Goal: Use online tool/utility

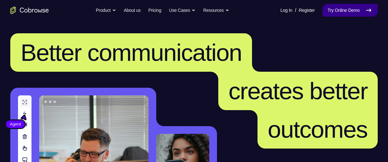
click at [337, 6] on link "Try Online Demo" at bounding box center [349, 10] width 55 height 13
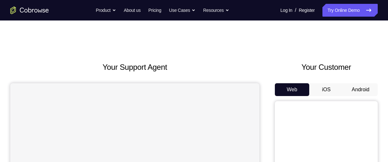
click at [357, 85] on button "Android" at bounding box center [360, 89] width 34 height 13
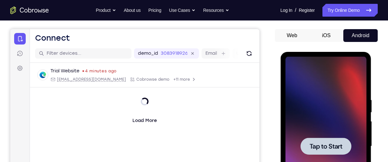
click at [336, 144] on span "Tap to Start" at bounding box center [325, 147] width 33 height 6
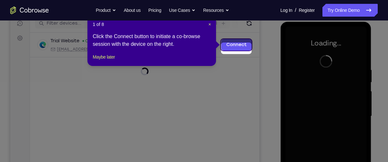
scroll to position [81, 0]
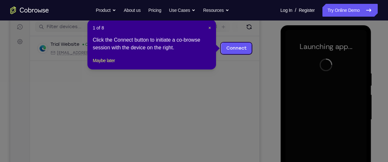
click at [250, 31] on icon at bounding box center [196, 81] width 392 height 162
click at [209, 26] on span "×" at bounding box center [209, 27] width 3 height 5
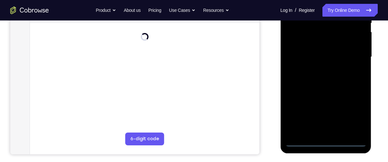
scroll to position [149, 0]
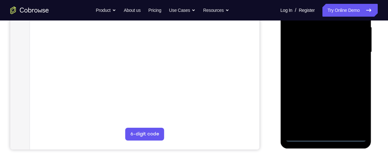
click at [323, 137] on div at bounding box center [325, 52] width 81 height 180
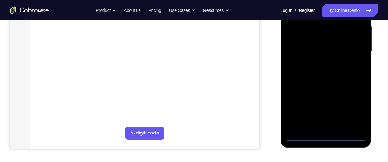
click at [353, 108] on div at bounding box center [325, 51] width 81 height 180
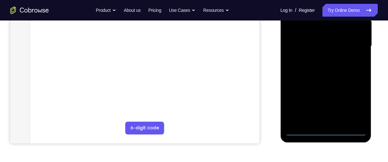
click at [355, 107] on div at bounding box center [325, 46] width 81 height 180
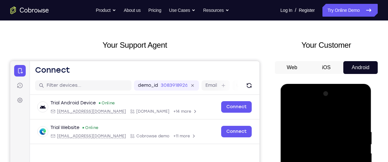
scroll to position [22, 0]
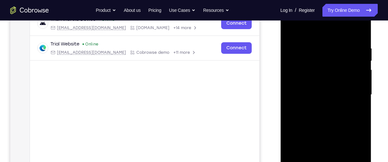
scroll to position [113, 0]
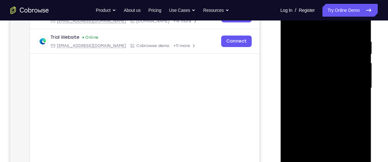
click at [357, 84] on div at bounding box center [325, 88] width 81 height 180
click at [319, 102] on div at bounding box center [325, 88] width 81 height 180
click at [326, 82] on div at bounding box center [325, 88] width 81 height 180
click at [319, 75] on div at bounding box center [325, 88] width 81 height 180
click at [319, 87] on div at bounding box center [325, 88] width 81 height 180
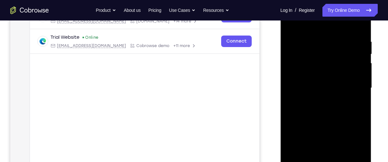
click at [320, 111] on div at bounding box center [325, 88] width 81 height 180
click at [325, 108] on div at bounding box center [325, 88] width 81 height 180
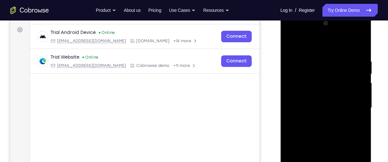
scroll to position [93, 0]
click at [357, 115] on div at bounding box center [325, 108] width 81 height 180
click at [359, 51] on div at bounding box center [325, 108] width 81 height 180
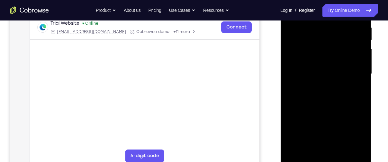
scroll to position [127, 0]
click at [361, 84] on div at bounding box center [325, 75] width 81 height 180
drag, startPoint x: 361, startPoint y: 51, endPoint x: 361, endPoint y: 84, distance: 33.4
click at [361, 84] on div at bounding box center [325, 75] width 81 height 180
drag, startPoint x: 347, startPoint y: 122, endPoint x: 340, endPoint y: 50, distance: 72.0
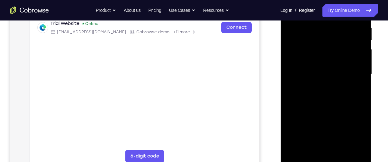
click at [340, 50] on div at bounding box center [325, 75] width 81 height 180
drag, startPoint x: 330, startPoint y: 86, endPoint x: 336, endPoint y: 31, distance: 56.2
click at [336, 31] on div at bounding box center [325, 75] width 81 height 180
click at [362, 149] on div at bounding box center [325, 75] width 81 height 180
drag, startPoint x: 341, startPoint y: 71, endPoint x: 345, endPoint y: 136, distance: 64.6
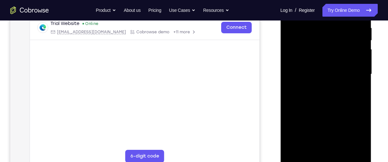
click at [345, 136] on div at bounding box center [325, 75] width 81 height 180
click at [362, 40] on div at bounding box center [325, 75] width 81 height 180
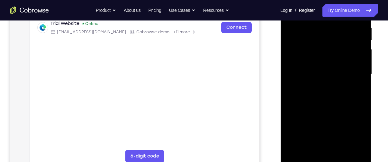
click at [362, 40] on div at bounding box center [325, 75] width 81 height 180
drag, startPoint x: 339, startPoint y: 42, endPoint x: 343, endPoint y: 80, distance: 37.8
click at [343, 80] on div at bounding box center [325, 75] width 81 height 180
click at [361, 76] on div at bounding box center [325, 75] width 81 height 180
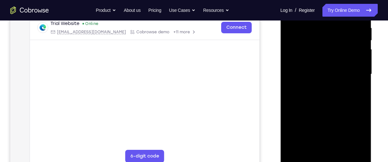
drag, startPoint x: 332, startPoint y: 52, endPoint x: 335, endPoint y: 102, distance: 50.2
click at [335, 102] on div at bounding box center [325, 75] width 81 height 180
click at [359, 103] on div at bounding box center [325, 75] width 81 height 180
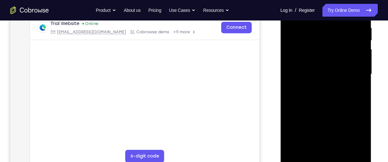
drag, startPoint x: 341, startPoint y: 74, endPoint x: 342, endPoint y: 83, distance: 9.4
click at [342, 83] on div at bounding box center [325, 75] width 81 height 180
click at [363, 103] on div at bounding box center [325, 75] width 81 height 180
click at [331, 31] on div at bounding box center [325, 75] width 81 height 180
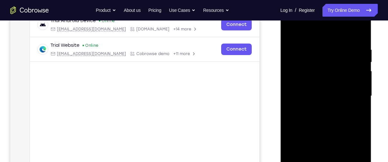
scroll to position [105, 0]
click at [359, 30] on div at bounding box center [325, 96] width 81 height 180
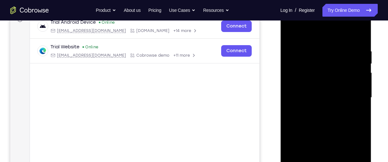
scroll to position [100, 0]
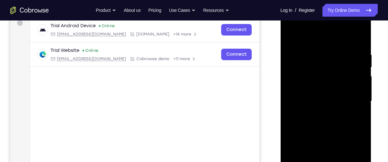
click at [360, 32] on div at bounding box center [325, 102] width 81 height 180
click at [304, 108] on div at bounding box center [325, 102] width 81 height 180
click at [361, 36] on div at bounding box center [325, 102] width 81 height 180
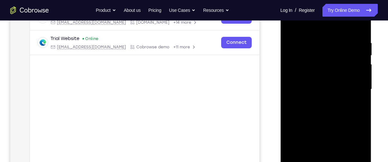
scroll to position [111, 0]
click at [294, 64] on div at bounding box center [325, 90] width 81 height 180
click at [338, 44] on div at bounding box center [325, 90] width 81 height 180
click at [290, 25] on div at bounding box center [325, 90] width 81 height 180
drag, startPoint x: 323, startPoint y: 62, endPoint x: 322, endPoint y: 38, distance: 23.8
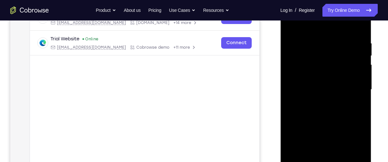
click at [322, 38] on div at bounding box center [325, 90] width 81 height 180
drag, startPoint x: 335, startPoint y: 78, endPoint x: 339, endPoint y: 35, distance: 43.2
click at [339, 35] on div at bounding box center [325, 90] width 81 height 180
drag, startPoint x: 339, startPoint y: 35, endPoint x: 340, endPoint y: 38, distance: 3.3
click at [340, 38] on div at bounding box center [325, 90] width 81 height 180
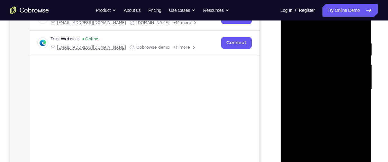
click at [294, 85] on div at bounding box center [325, 90] width 81 height 180
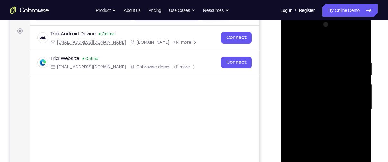
scroll to position [89, 0]
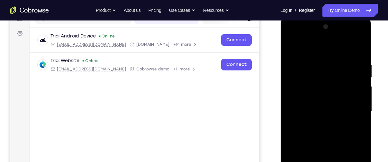
click at [290, 49] on div at bounding box center [325, 112] width 81 height 180
click at [291, 47] on div at bounding box center [325, 112] width 81 height 180
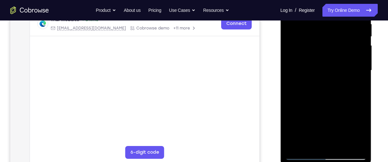
scroll to position [132, 0]
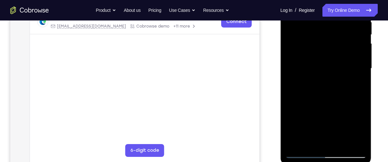
click at [355, 145] on div at bounding box center [325, 69] width 81 height 180
click at [307, 102] on div at bounding box center [325, 69] width 81 height 180
click at [360, 50] on div at bounding box center [325, 69] width 81 height 180
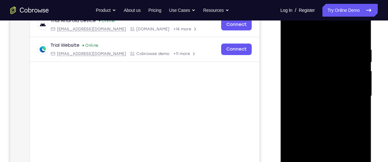
scroll to position [102, 0]
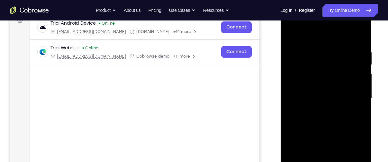
click at [364, 83] on div at bounding box center [325, 99] width 81 height 180
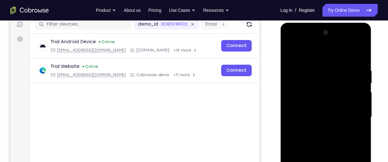
scroll to position [83, 0]
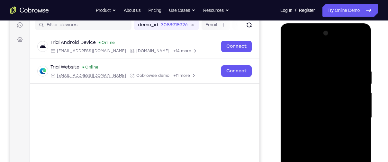
click at [290, 51] on div at bounding box center [325, 118] width 81 height 180
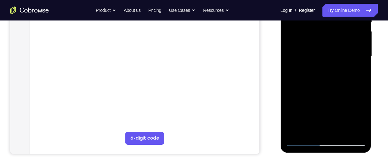
scroll to position [148, 0]
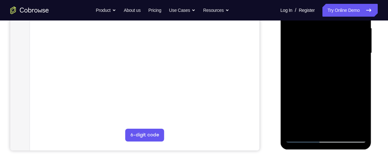
click at [303, 137] on div at bounding box center [325, 53] width 81 height 180
click at [295, 128] on div at bounding box center [325, 53] width 81 height 180
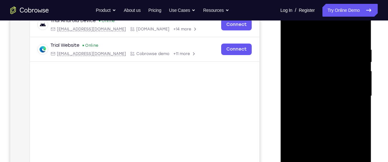
drag, startPoint x: 324, startPoint y: 96, endPoint x: 321, endPoint y: 23, distance: 73.3
click at [321, 23] on div at bounding box center [325, 96] width 81 height 180
drag, startPoint x: 337, startPoint y: 118, endPoint x: 337, endPoint y: 6, distance: 111.8
click at [337, 6] on div at bounding box center [325, 96] width 81 height 180
drag, startPoint x: 329, startPoint y: 127, endPoint x: 339, endPoint y: 28, distance: 99.7
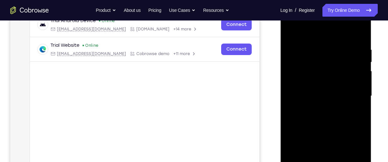
click at [339, 28] on div at bounding box center [325, 96] width 81 height 180
drag, startPoint x: 333, startPoint y: 125, endPoint x: 339, endPoint y: 23, distance: 102.0
click at [339, 23] on div at bounding box center [325, 96] width 81 height 180
drag, startPoint x: 335, startPoint y: 134, endPoint x: 338, endPoint y: 61, distance: 73.0
click at [338, 61] on div at bounding box center [325, 96] width 81 height 180
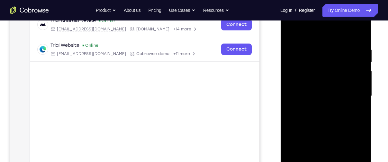
click at [335, 88] on div at bounding box center [325, 96] width 81 height 180
drag, startPoint x: 335, startPoint y: 99, endPoint x: 336, endPoint y: 38, distance: 61.7
click at [336, 38] on div at bounding box center [325, 96] width 81 height 180
drag, startPoint x: 335, startPoint y: 137, endPoint x: 338, endPoint y: 71, distance: 65.9
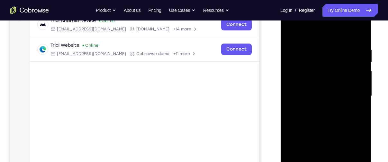
click at [338, 71] on div at bounding box center [325, 96] width 81 height 180
drag, startPoint x: 336, startPoint y: 124, endPoint x: 337, endPoint y: 89, distance: 35.0
click at [337, 89] on div at bounding box center [325, 96] width 81 height 180
click at [329, 66] on div at bounding box center [325, 96] width 81 height 180
drag, startPoint x: 329, startPoint y: 66, endPoint x: 329, endPoint y: 140, distance: 73.9
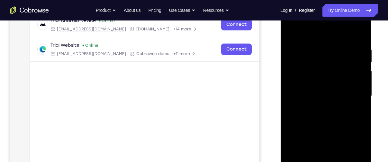
click at [329, 140] on div at bounding box center [325, 96] width 81 height 180
drag, startPoint x: 329, startPoint y: 140, endPoint x: 333, endPoint y: 35, distance: 105.4
click at [333, 35] on div at bounding box center [325, 96] width 81 height 180
click at [316, 59] on div at bounding box center [325, 96] width 81 height 180
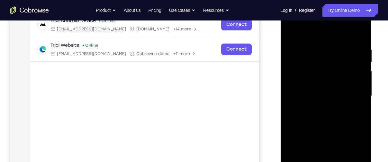
click at [325, 141] on div at bounding box center [325, 96] width 81 height 180
drag, startPoint x: 325, startPoint y: 125, endPoint x: 325, endPoint y: 47, distance: 78.0
click at [325, 47] on div at bounding box center [325, 96] width 81 height 180
drag, startPoint x: 324, startPoint y: 140, endPoint x: 329, endPoint y: 57, distance: 82.7
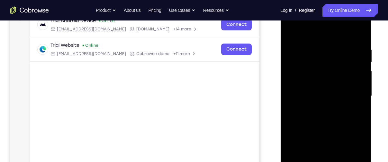
click at [329, 57] on div at bounding box center [325, 96] width 81 height 180
drag, startPoint x: 331, startPoint y: 144, endPoint x: 331, endPoint y: 49, distance: 95.1
click at [331, 49] on div at bounding box center [325, 96] width 81 height 180
click at [328, 90] on div at bounding box center [325, 96] width 81 height 180
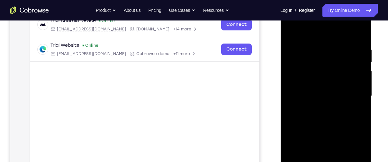
drag, startPoint x: 329, startPoint y: 145, endPoint x: 332, endPoint y: 81, distance: 63.6
click at [332, 81] on div at bounding box center [325, 96] width 81 height 180
drag, startPoint x: 330, startPoint y: 143, endPoint x: 332, endPoint y: 84, distance: 58.2
click at [332, 84] on div at bounding box center [325, 96] width 81 height 180
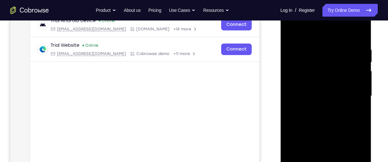
drag, startPoint x: 332, startPoint y: 84, endPoint x: 362, endPoint y: 87, distance: 29.6
click at [362, 87] on div at bounding box center [325, 96] width 81 height 180
drag, startPoint x: 331, startPoint y: 106, endPoint x: 335, endPoint y: 54, distance: 52.1
click at [335, 54] on div at bounding box center [325, 96] width 81 height 180
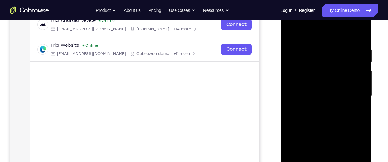
drag, startPoint x: 339, startPoint y: 92, endPoint x: 344, endPoint y: 46, distance: 46.4
click at [344, 46] on div at bounding box center [325, 96] width 81 height 180
drag, startPoint x: 344, startPoint y: 46, endPoint x: 347, endPoint y: 79, distance: 32.6
click at [347, 79] on div at bounding box center [325, 96] width 81 height 180
click at [341, 51] on div at bounding box center [325, 96] width 81 height 180
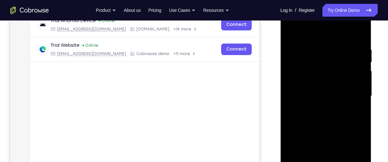
click at [341, 51] on div at bounding box center [325, 96] width 81 height 180
drag, startPoint x: 336, startPoint y: 108, endPoint x: 346, endPoint y: 34, distance: 74.5
click at [346, 34] on div at bounding box center [325, 96] width 81 height 180
drag, startPoint x: 340, startPoint y: 97, endPoint x: 347, endPoint y: 45, distance: 52.2
click at [347, 45] on div at bounding box center [325, 96] width 81 height 180
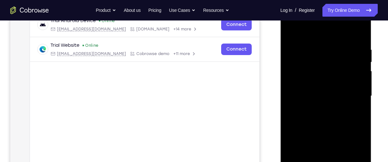
drag, startPoint x: 330, startPoint y: 108, endPoint x: 345, endPoint y: 29, distance: 80.4
click at [345, 29] on div at bounding box center [325, 96] width 81 height 180
drag, startPoint x: 336, startPoint y: 67, endPoint x: 334, endPoint y: 107, distance: 39.2
click at [334, 107] on div at bounding box center [325, 96] width 81 height 180
drag, startPoint x: 337, startPoint y: 67, endPoint x: 328, endPoint y: 104, distance: 37.6
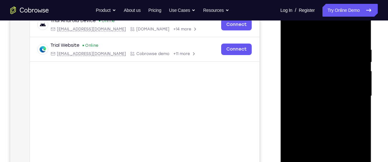
click at [328, 104] on div at bounding box center [325, 96] width 81 height 180
drag, startPoint x: 326, startPoint y: 130, endPoint x: 334, endPoint y: 84, distance: 45.9
click at [334, 84] on div at bounding box center [325, 96] width 81 height 180
drag, startPoint x: 321, startPoint y: 91, endPoint x: 325, endPoint y: 28, distance: 62.8
click at [325, 28] on div at bounding box center [325, 96] width 81 height 180
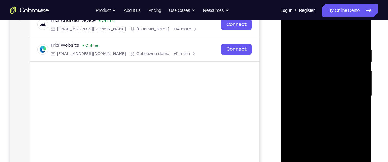
drag, startPoint x: 330, startPoint y: 120, endPoint x: 328, endPoint y: 61, distance: 59.1
click at [328, 61] on div at bounding box center [325, 96] width 81 height 180
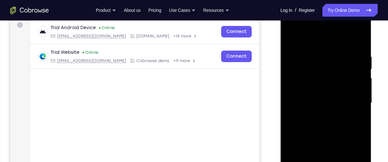
scroll to position [96, 0]
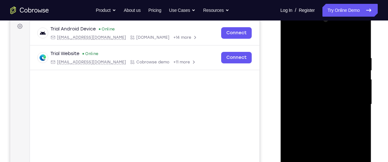
drag, startPoint x: 323, startPoint y: 109, endPoint x: 342, endPoint y: 55, distance: 57.3
click at [342, 55] on div at bounding box center [325, 105] width 81 height 180
drag, startPoint x: 330, startPoint y: 97, endPoint x: 328, endPoint y: 108, distance: 11.3
click at [328, 108] on div at bounding box center [325, 105] width 81 height 180
drag, startPoint x: 331, startPoint y: 83, endPoint x: 348, endPoint y: 179, distance: 97.4
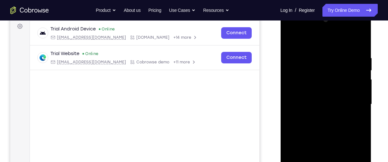
click at [348, 162] on div at bounding box center [325, 105] width 81 height 180
drag, startPoint x: 344, startPoint y: 137, endPoint x: 361, endPoint y: 53, distance: 86.5
click at [361, 53] on div at bounding box center [325, 105] width 81 height 180
drag, startPoint x: 329, startPoint y: 70, endPoint x: 324, endPoint y: 124, distance: 53.9
click at [324, 124] on div at bounding box center [325, 105] width 81 height 180
